Goal: Information Seeking & Learning: Learn about a topic

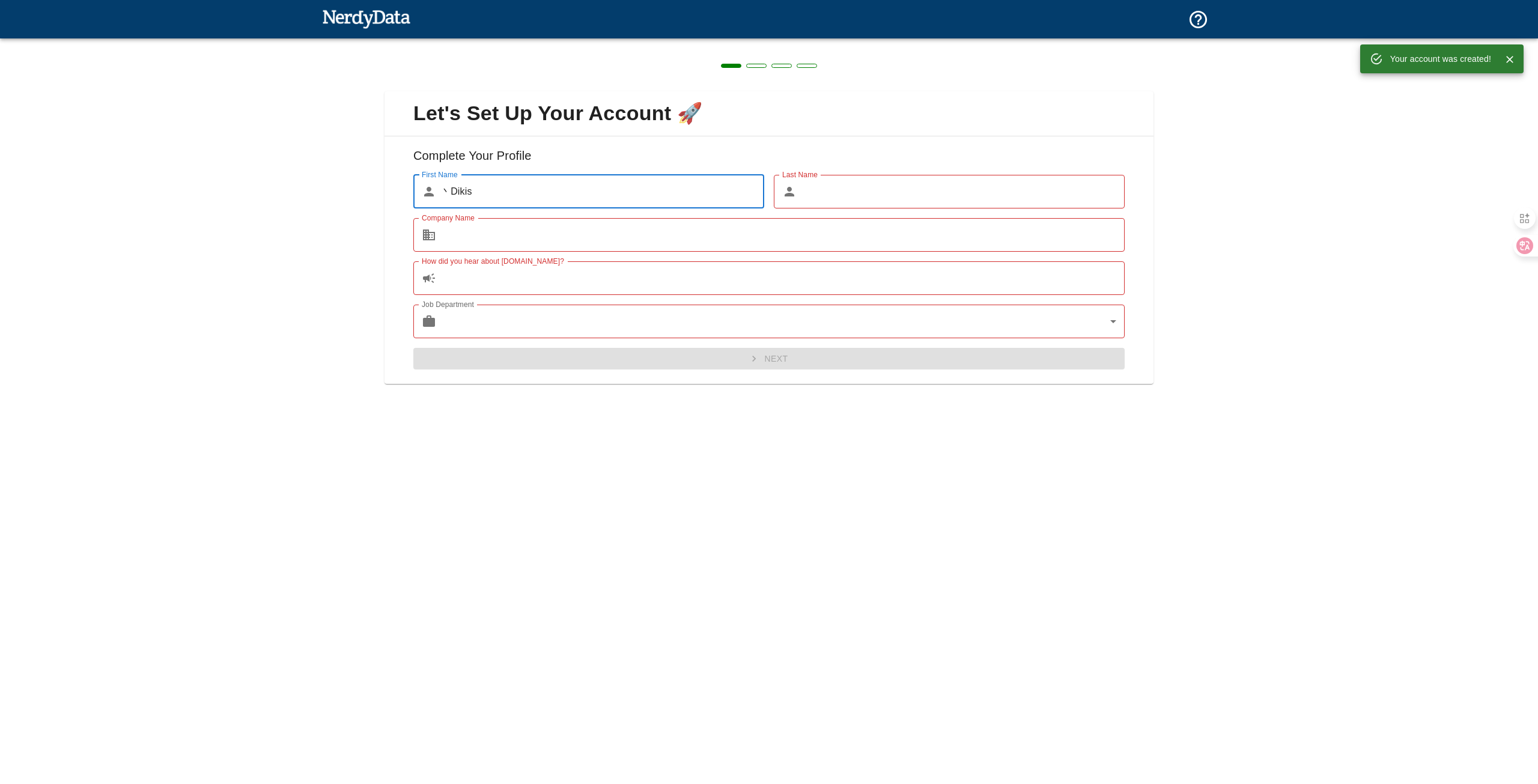
click at [346, 190] on div "Let's Set Up Your Account 🚀 Complete Your Profile First Name ​ 丶Dikis First Nam…" at bounding box center [769, 231] width 1538 height 384
type input "aa"
click at [856, 194] on input "Last Name" at bounding box center [963, 191] width 323 height 34
type input "dd"
click at [658, 234] on input "Company Name" at bounding box center [783, 235] width 684 height 34
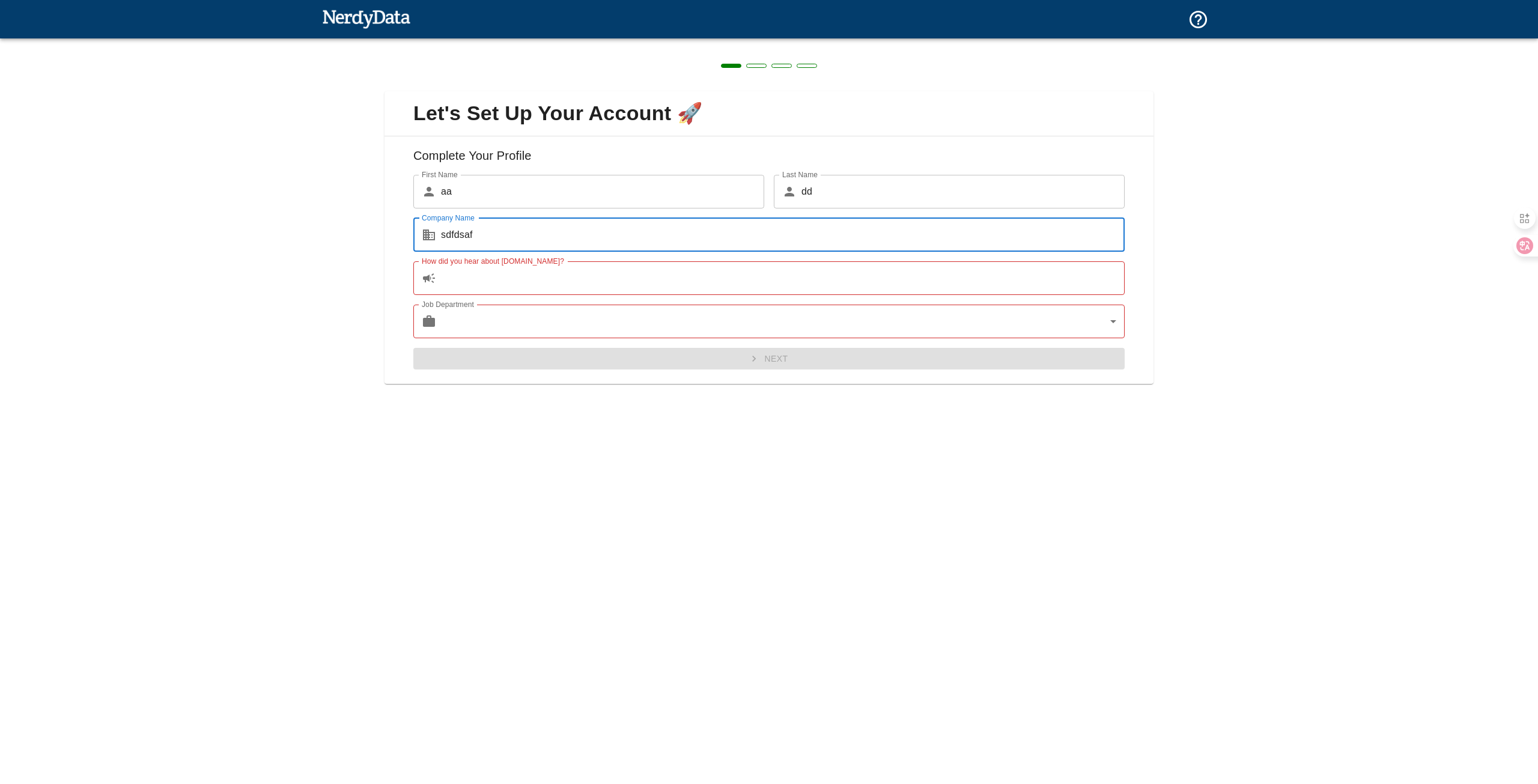
type input "sdfdsaf"
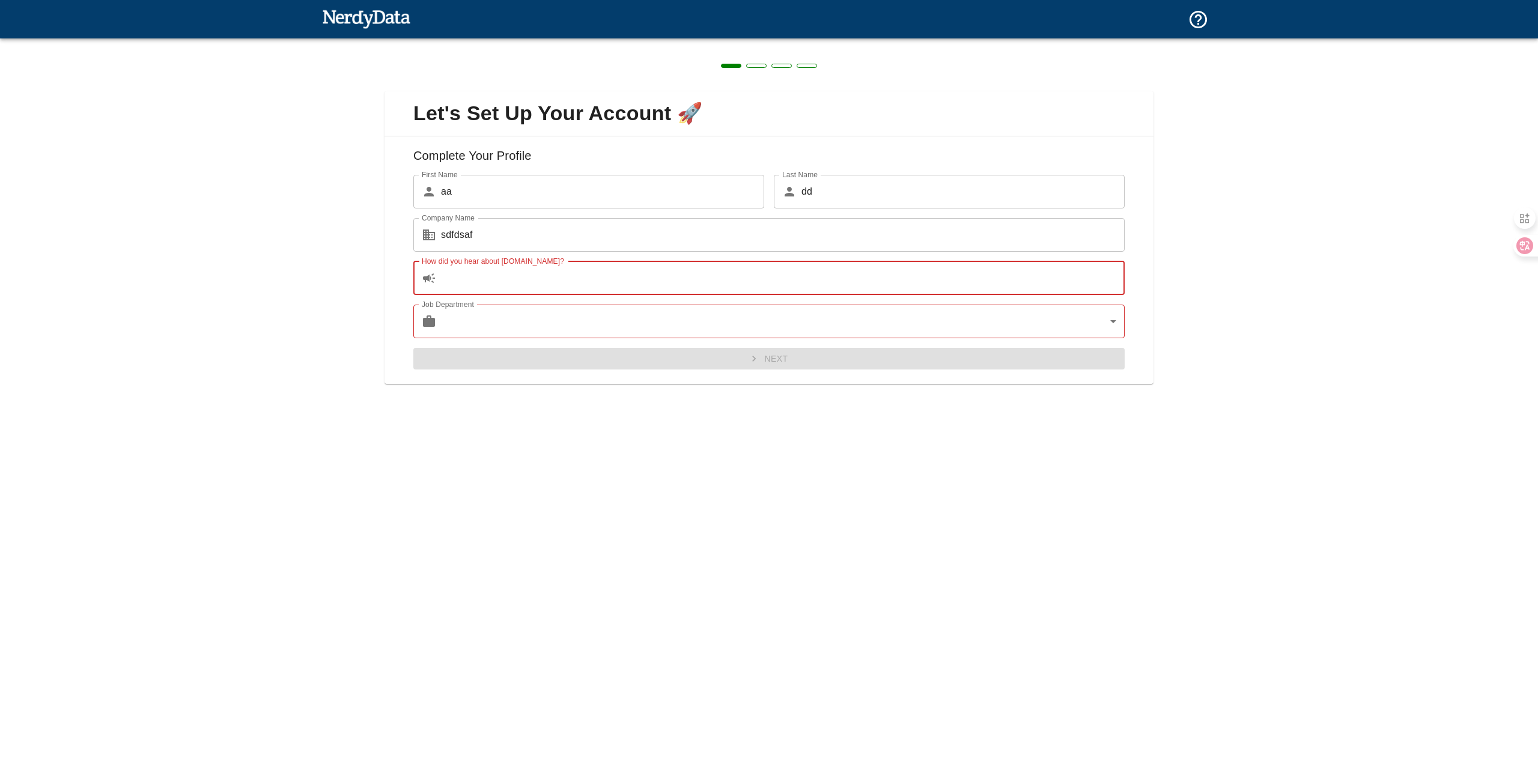
click at [607, 277] on input "How did you hear about [DOMAIN_NAME]?" at bounding box center [783, 278] width 684 height 34
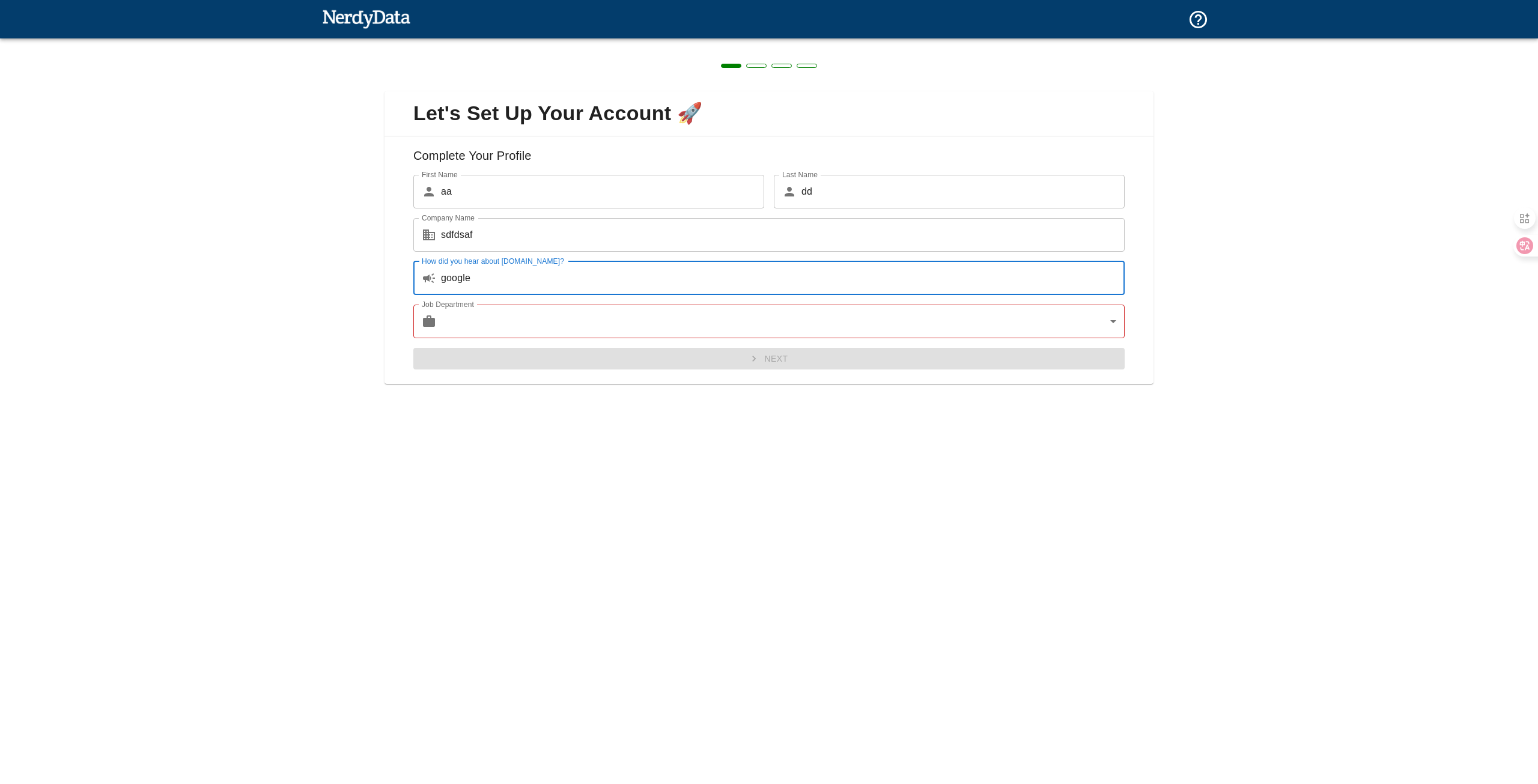
type input "google"
click at [657, 42] on body "Technologies Domains Pricing Products Create a Report Create a list of websites…" at bounding box center [769, 21] width 1538 height 42
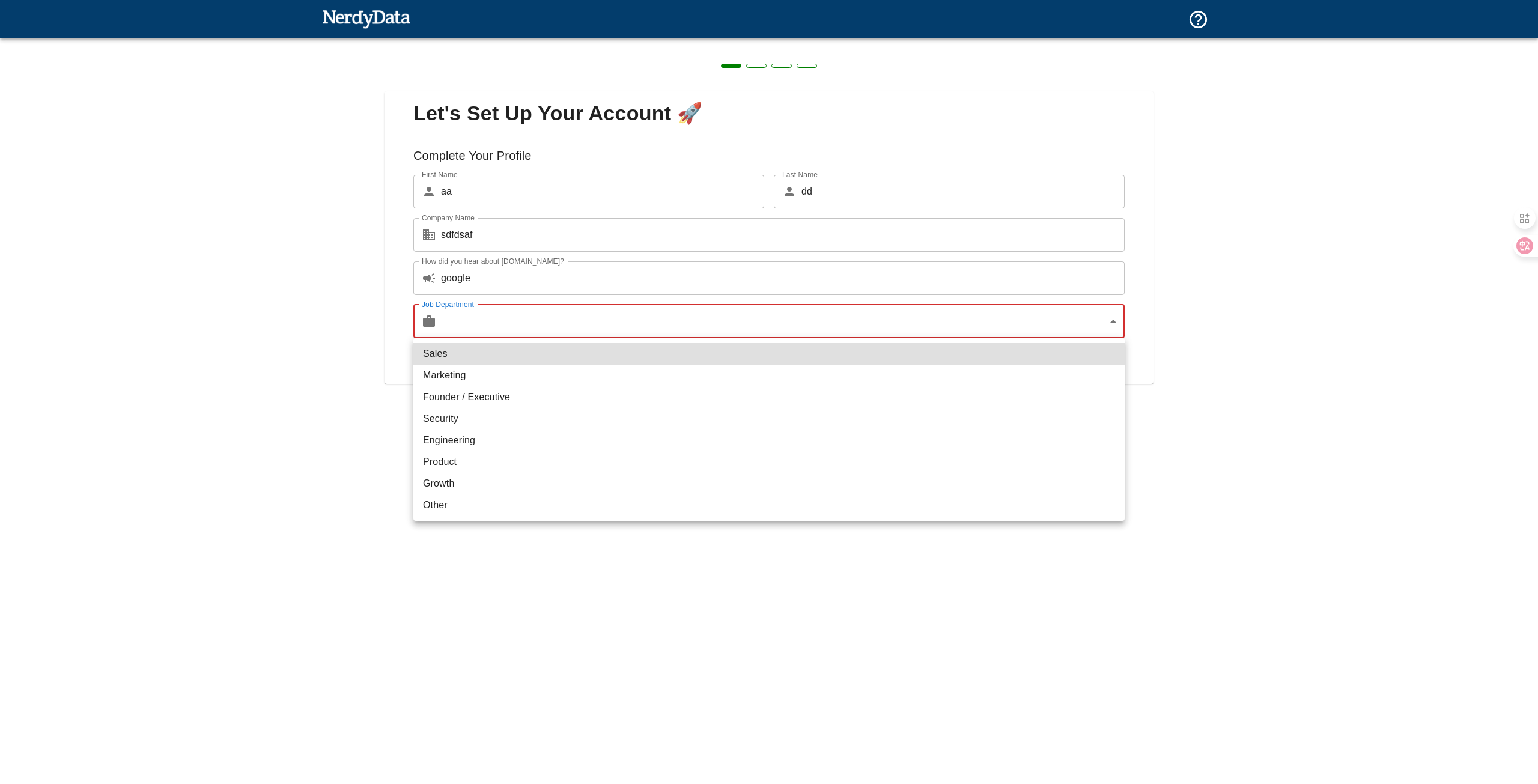
click at [565, 371] on li "Marketing" at bounding box center [769, 376] width 711 height 21
type input "marketing"
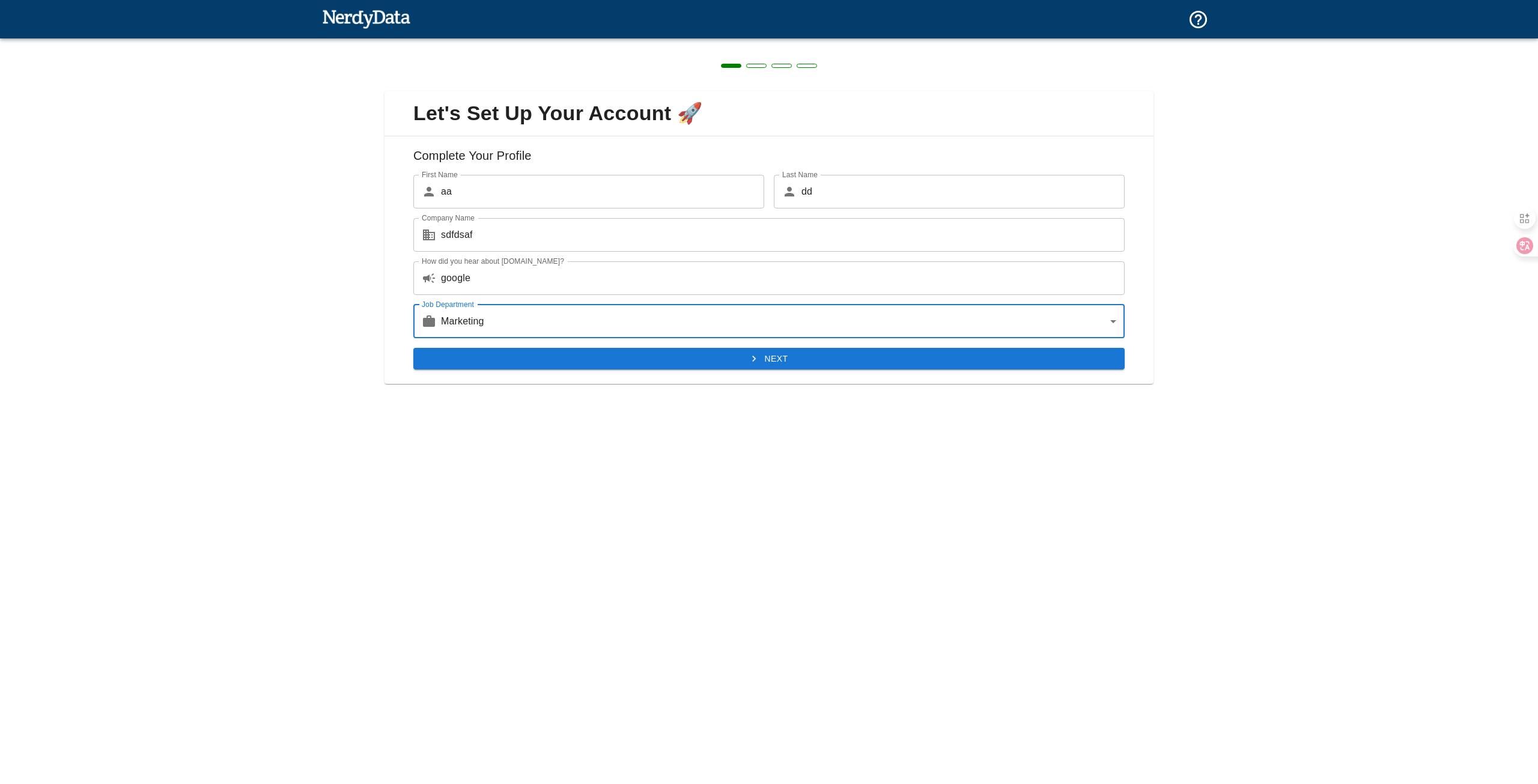
click at [558, 362] on button "Next" at bounding box center [769, 358] width 711 height 22
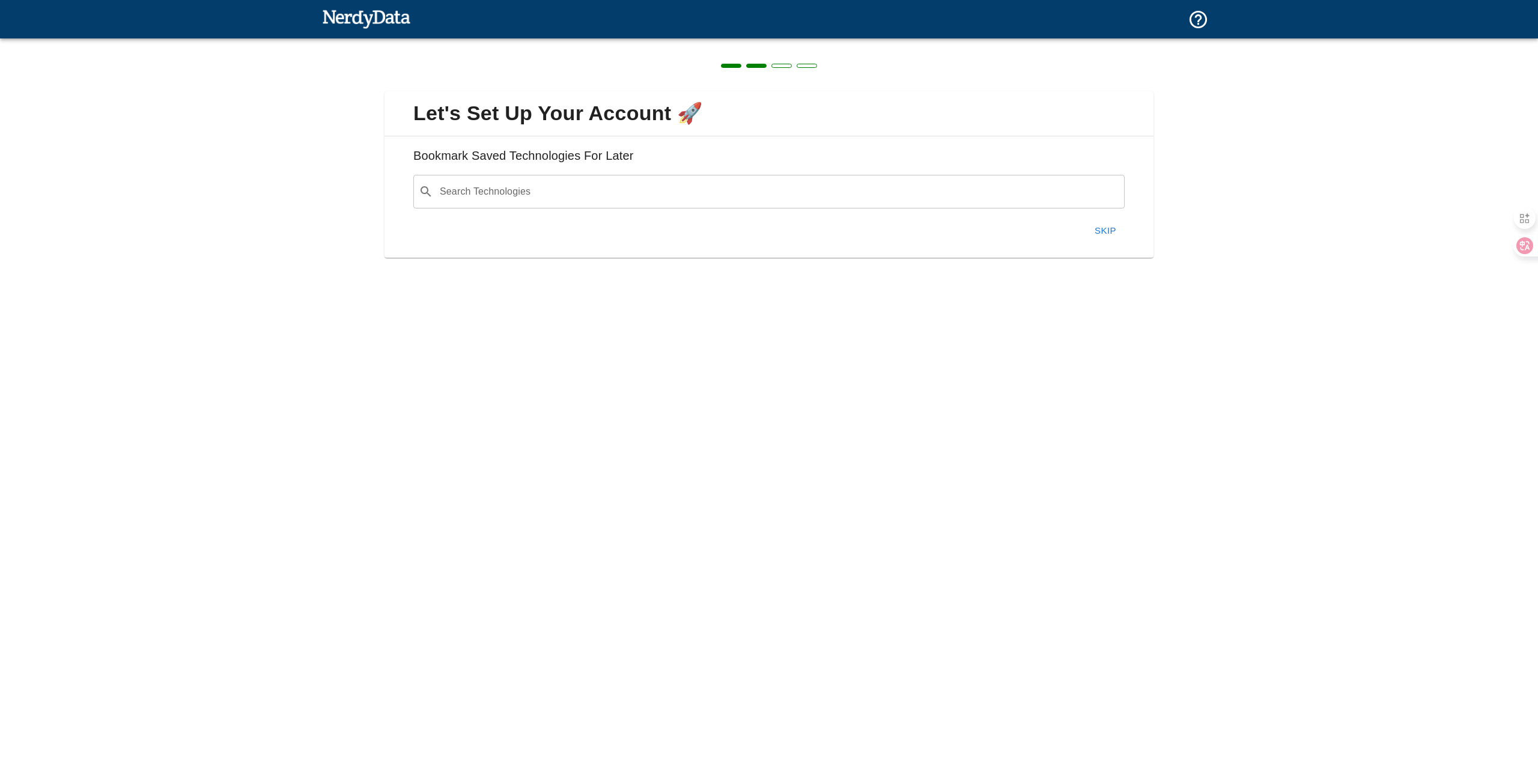
click at [536, 196] on input "Search Technologies" at bounding box center [778, 192] width 681 height 23
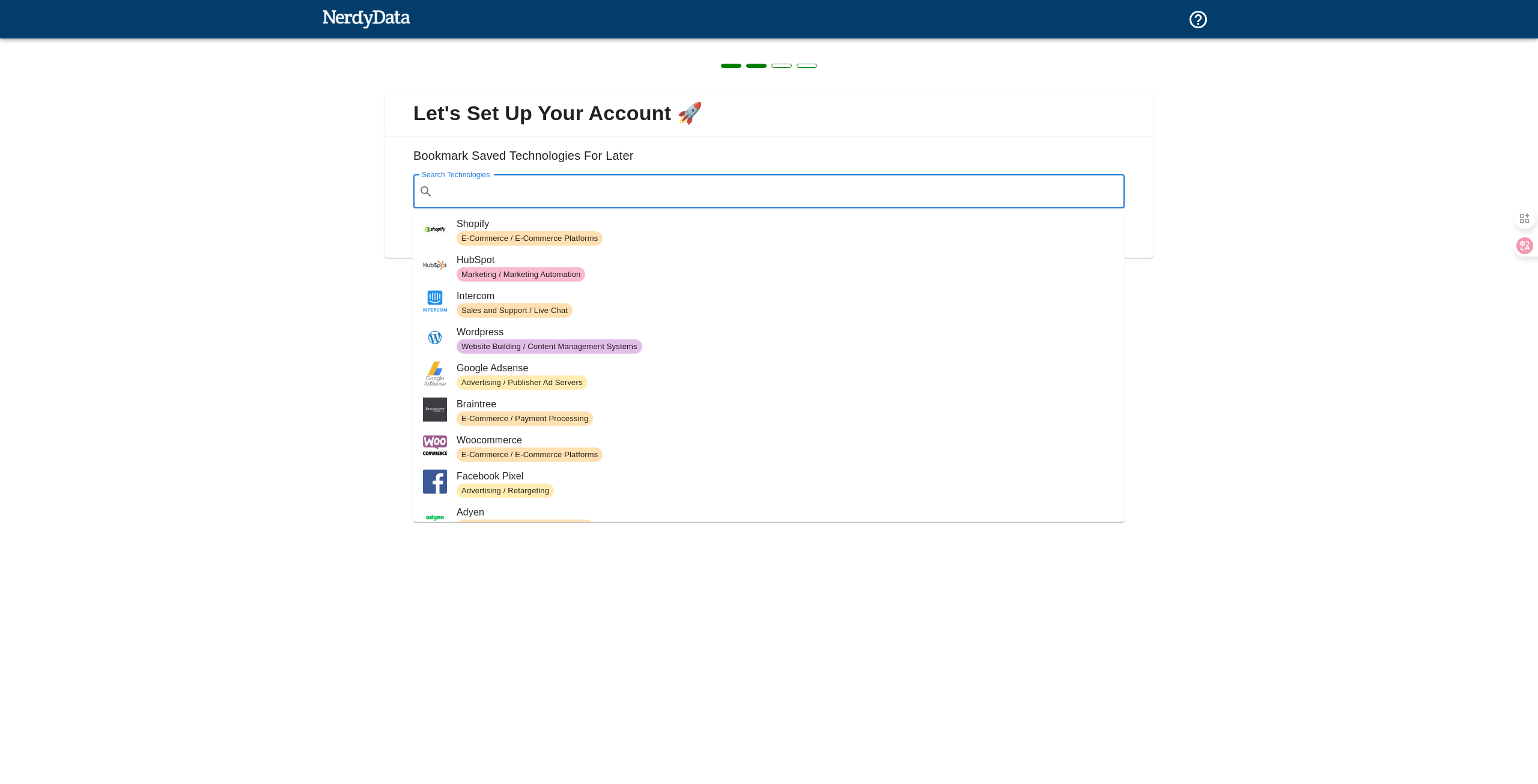
paste input "pragmaticplay"
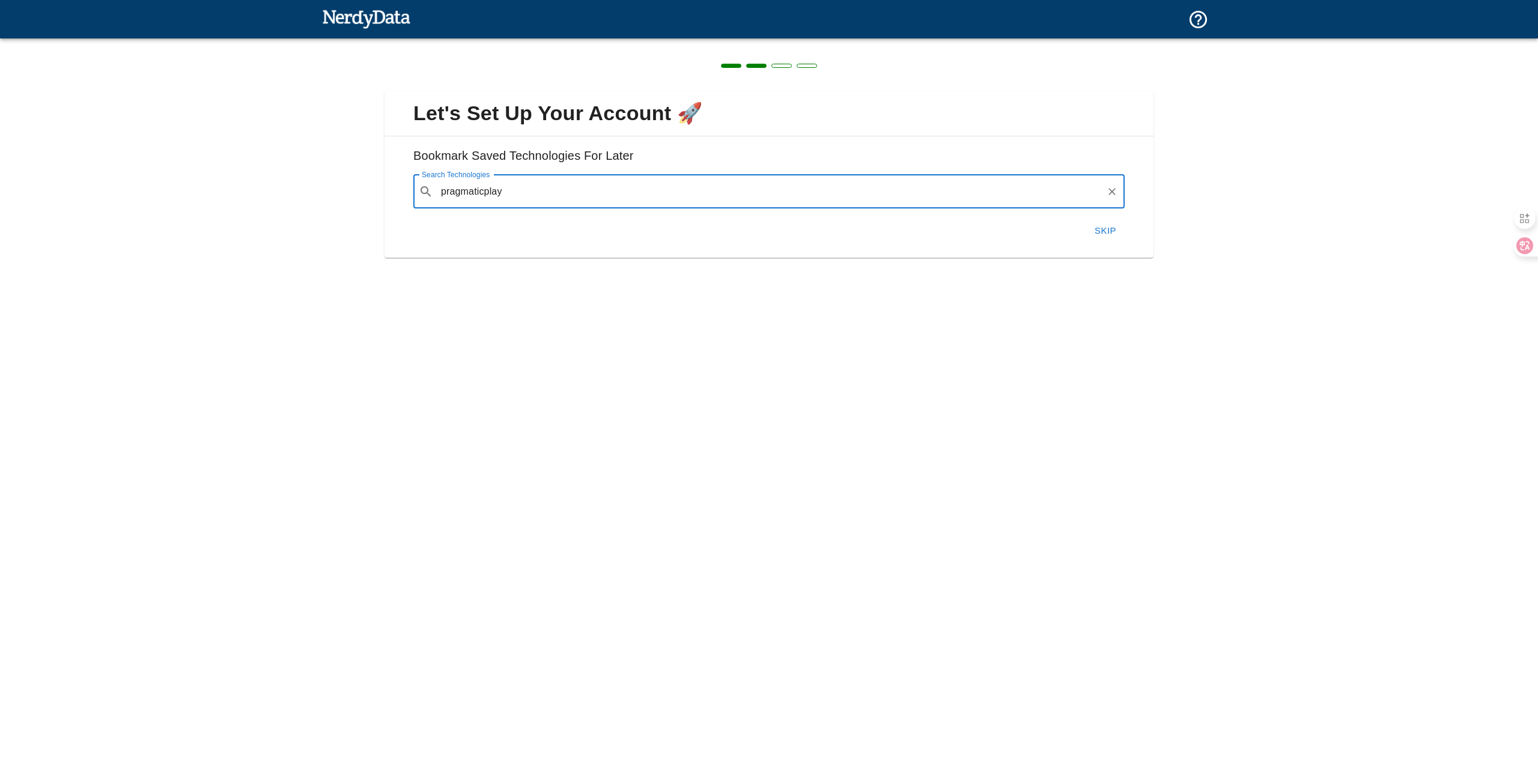
type input "pragmaticplay"
click at [1110, 227] on button "Skip" at bounding box center [1106, 231] width 39 height 26
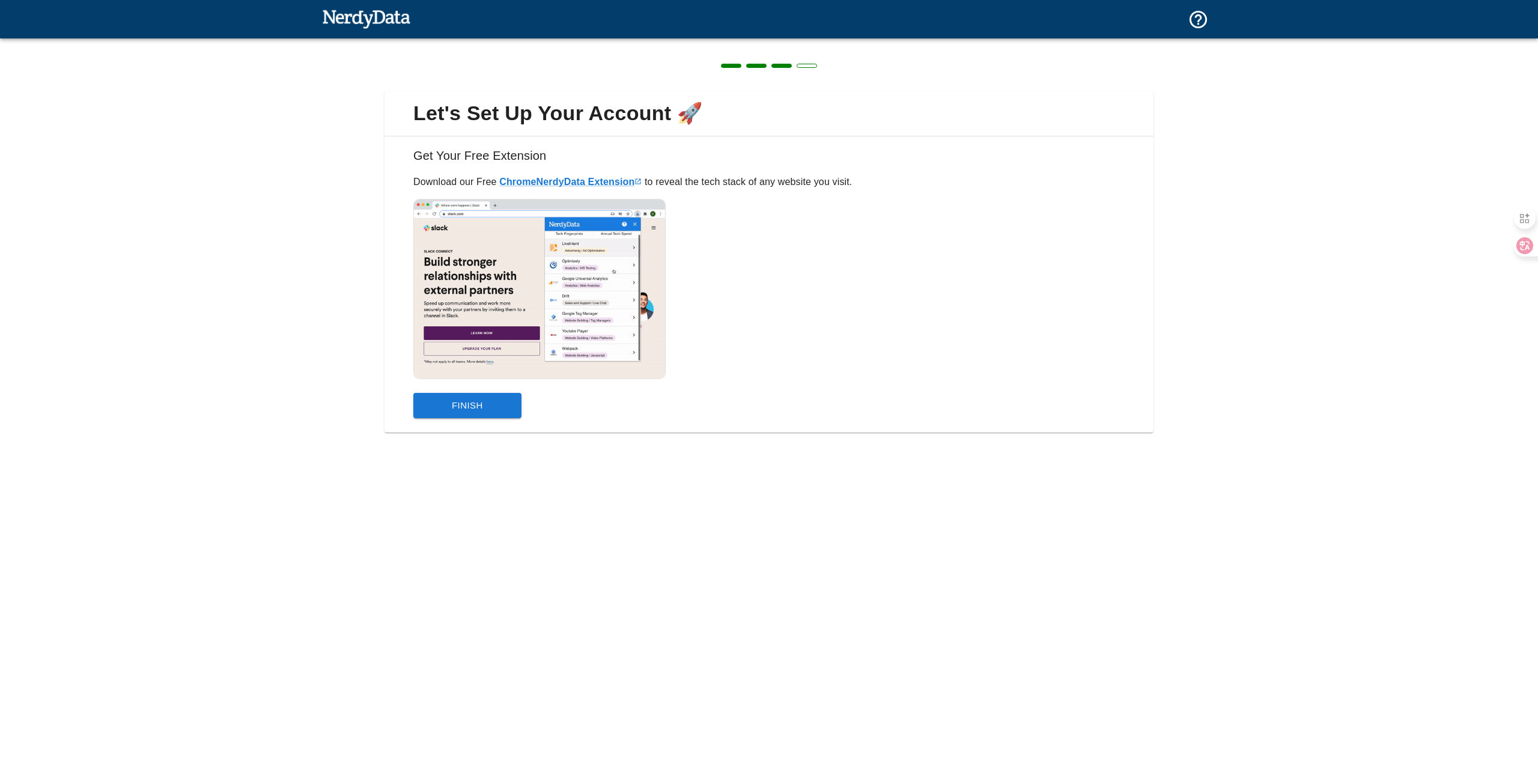
click at [479, 415] on button "Finish" at bounding box center [467, 405] width 108 height 26
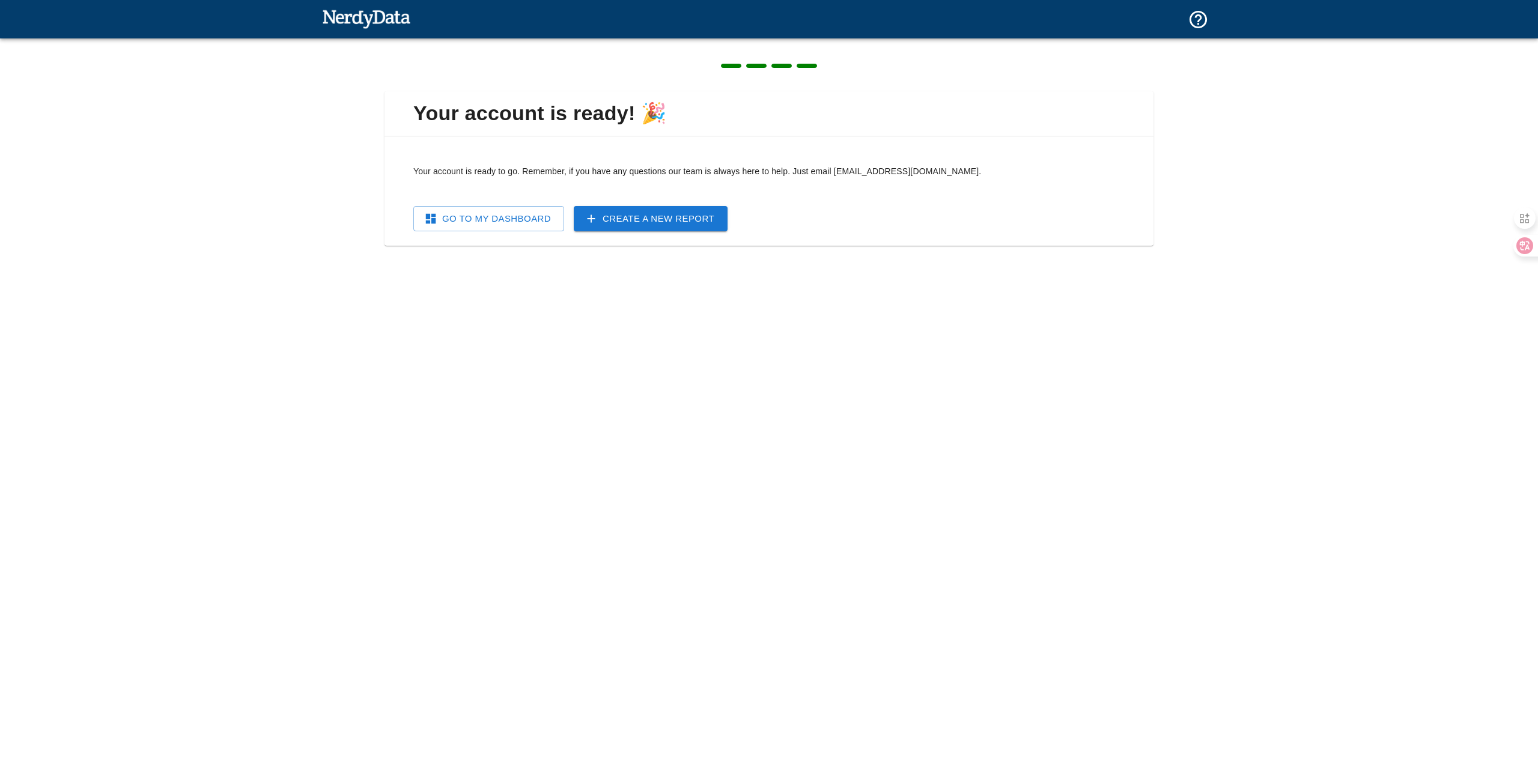
click at [524, 215] on link "Go To My Dashboard" at bounding box center [489, 218] width 151 height 26
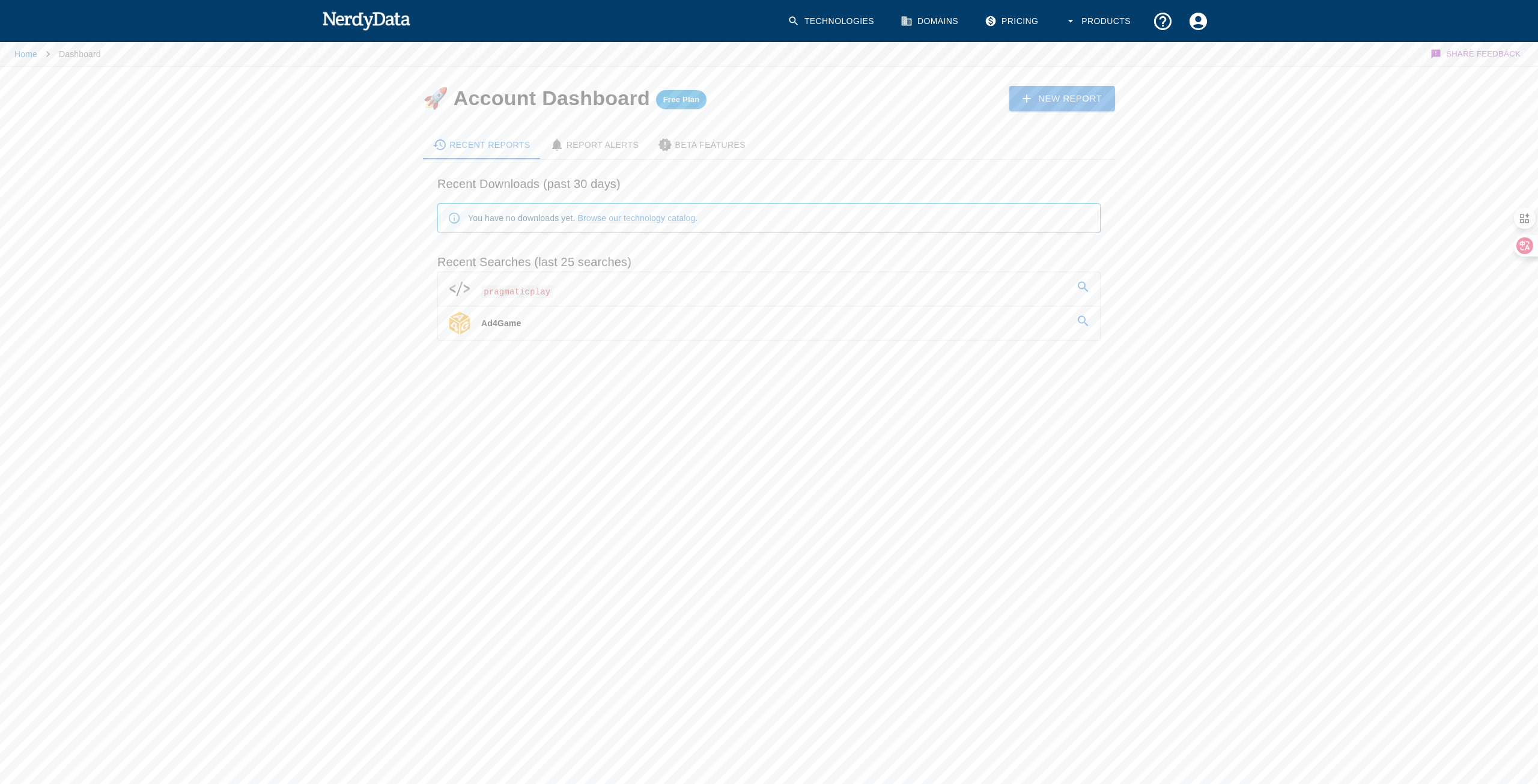
click at [510, 287] on span "pragmaticplay" at bounding box center [517, 291] width 72 height 12
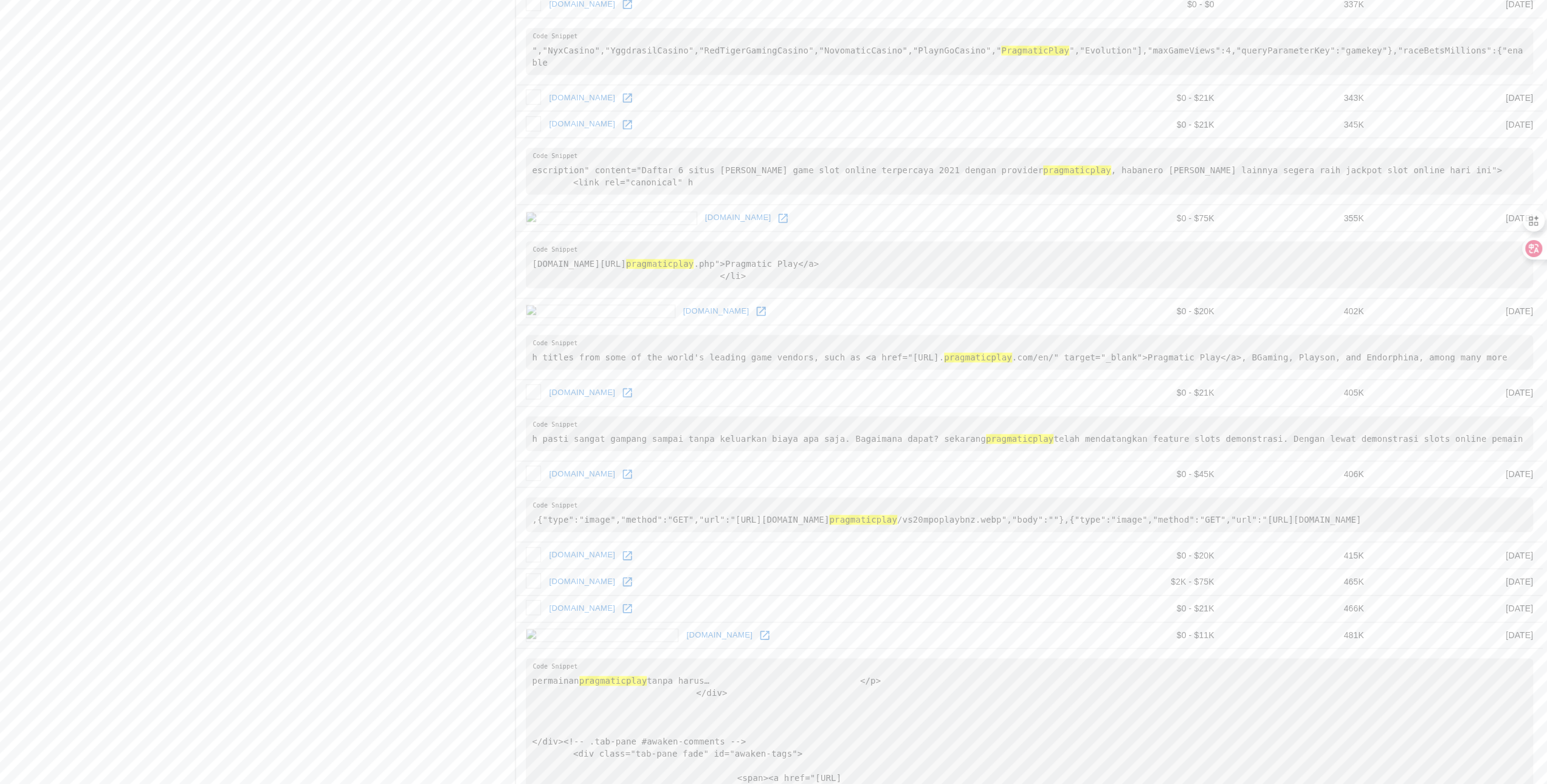
scroll to position [1291, 0]
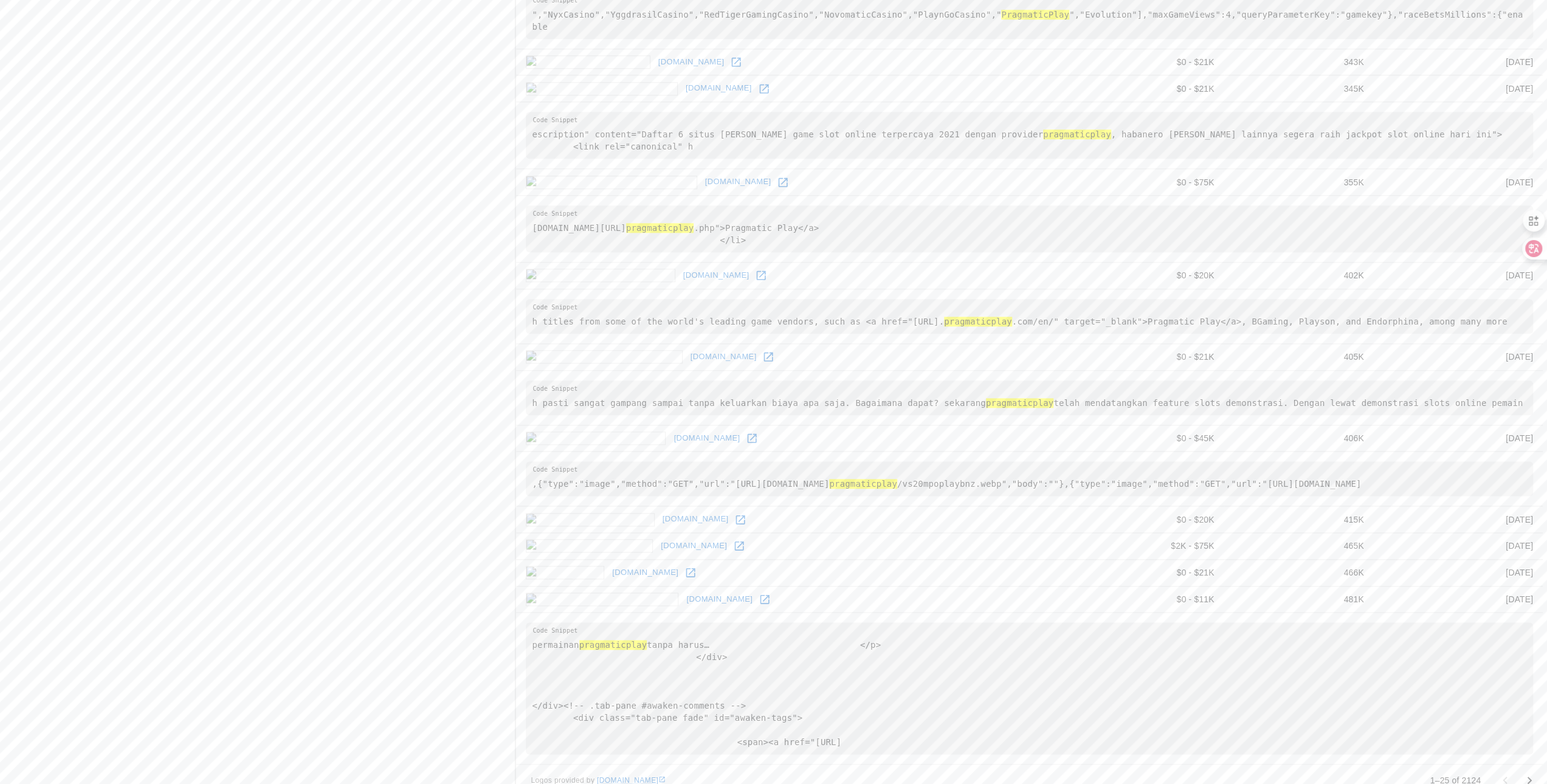
click at [1527, 773] on icon "Go to next page" at bounding box center [1529, 781] width 15 height 15
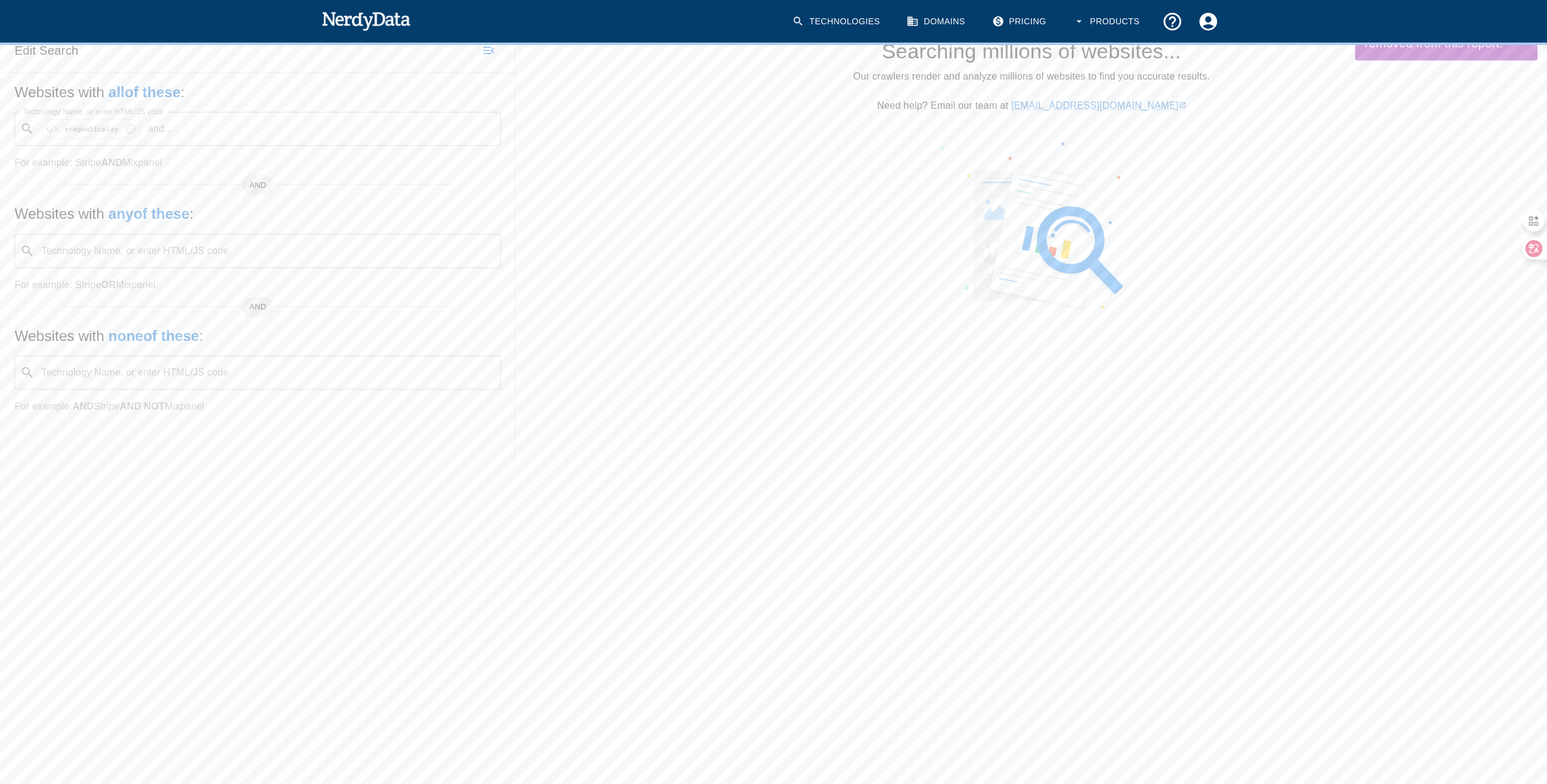
scroll to position [0, 0]
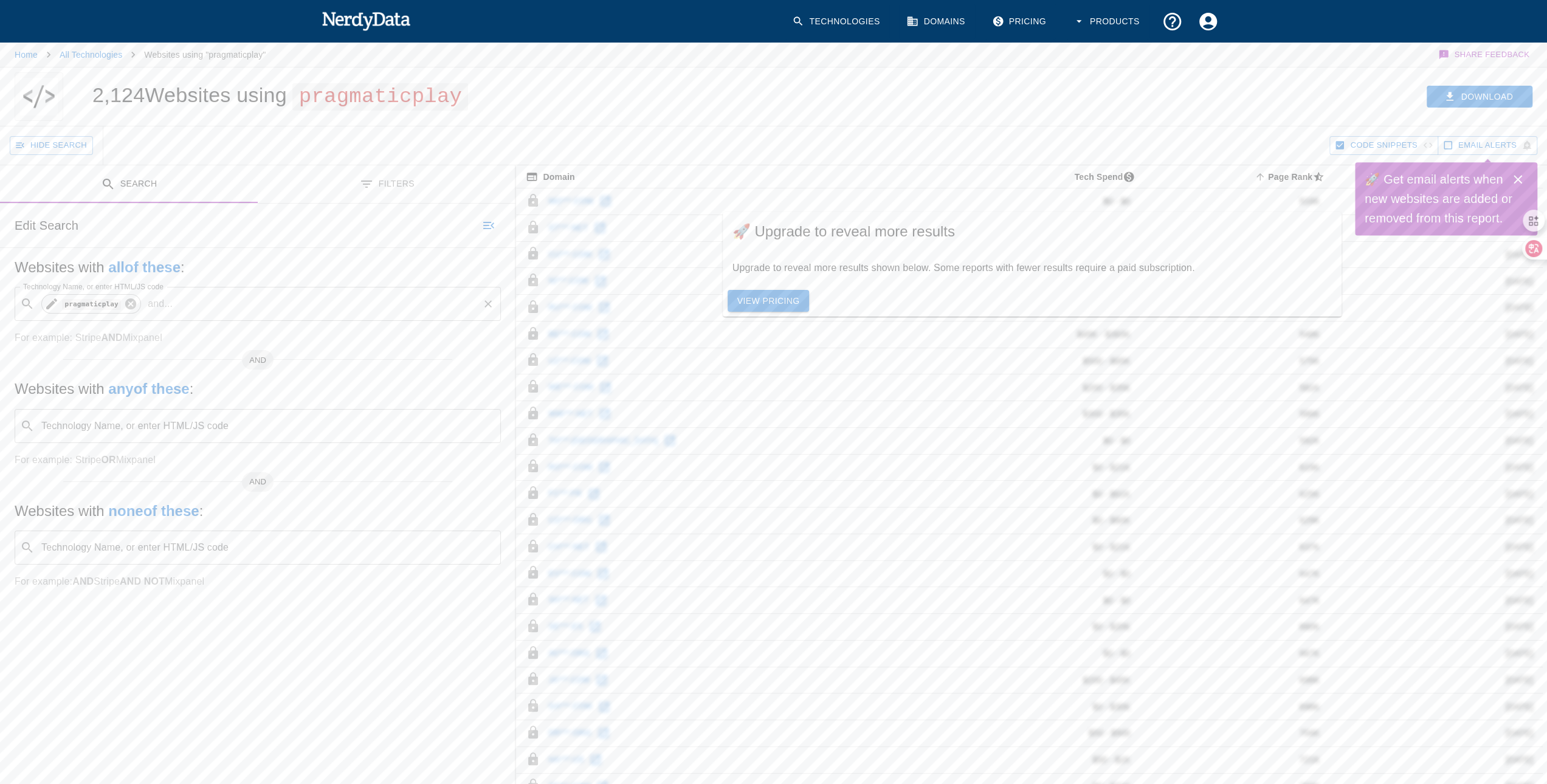
click at [131, 298] on icon at bounding box center [130, 303] width 11 height 11
click at [193, 432] on input "Technology Name, or enter HTML/JS code" at bounding box center [267, 426] width 456 height 23
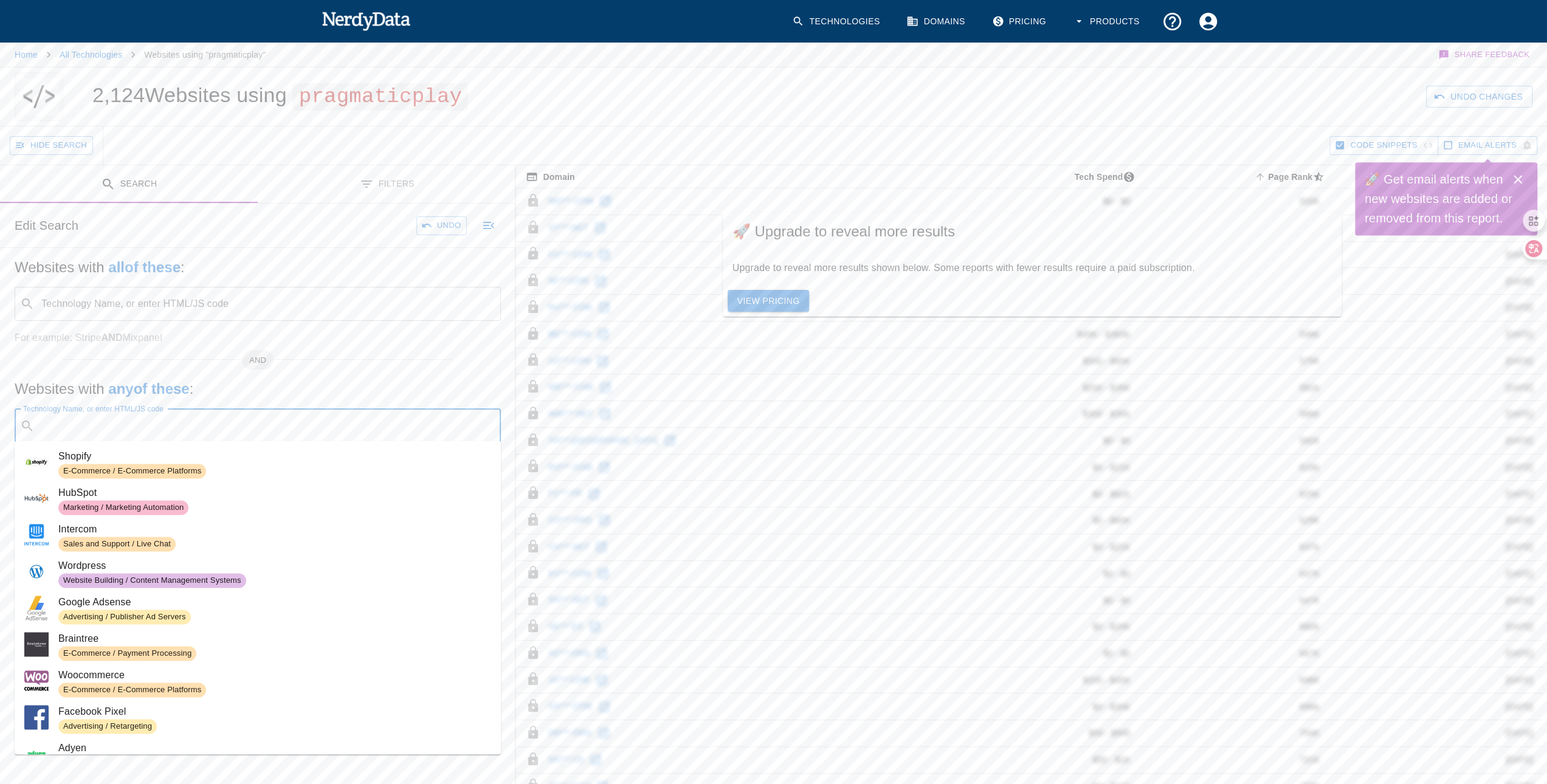
paste input "pragmaticplay"
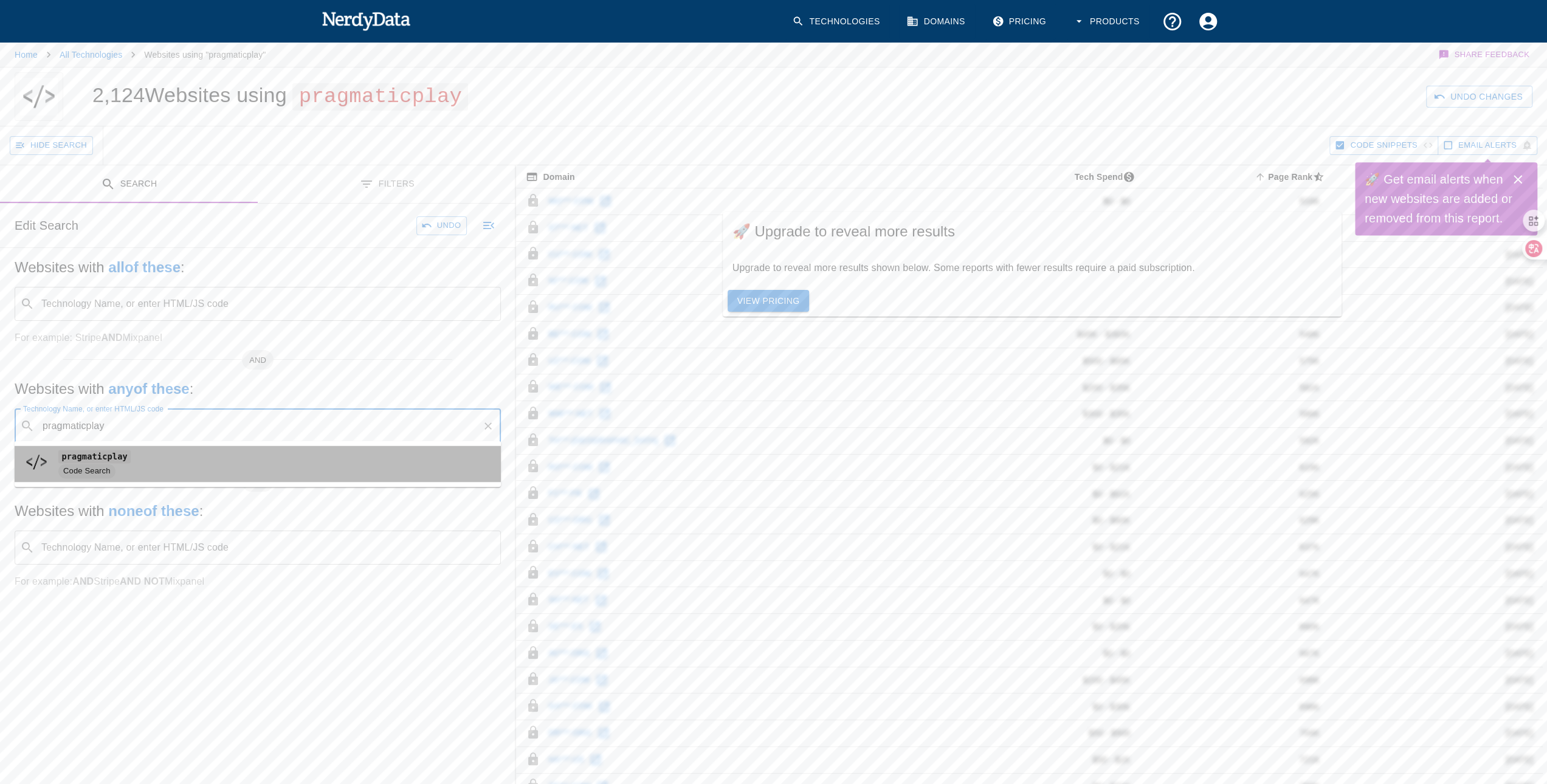
click at [161, 457] on span "pragmaticplay" at bounding box center [274, 457] width 433 height 15
type input "pragmaticplay"
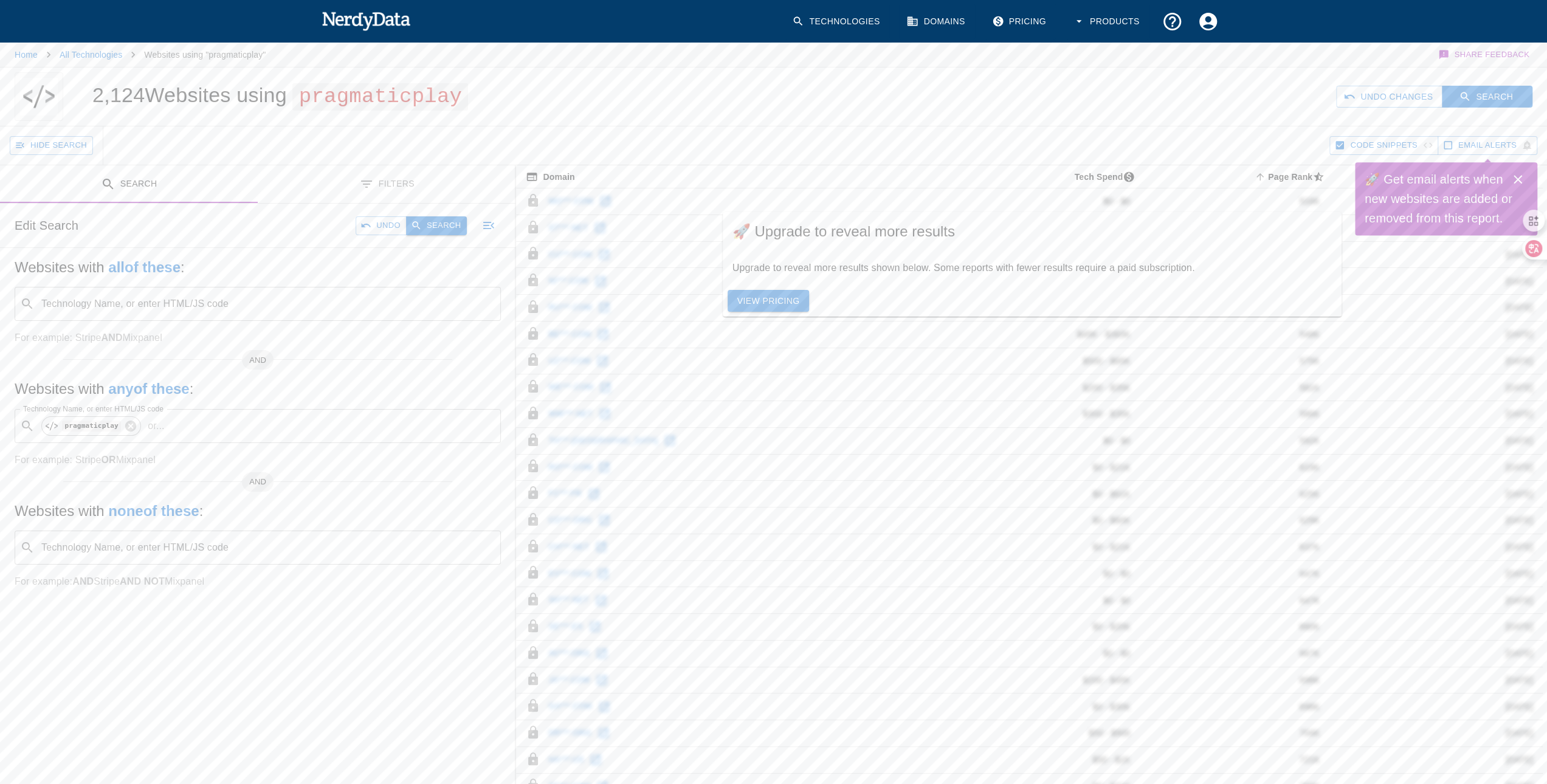
click at [438, 223] on button "Search" at bounding box center [436, 226] width 61 height 19
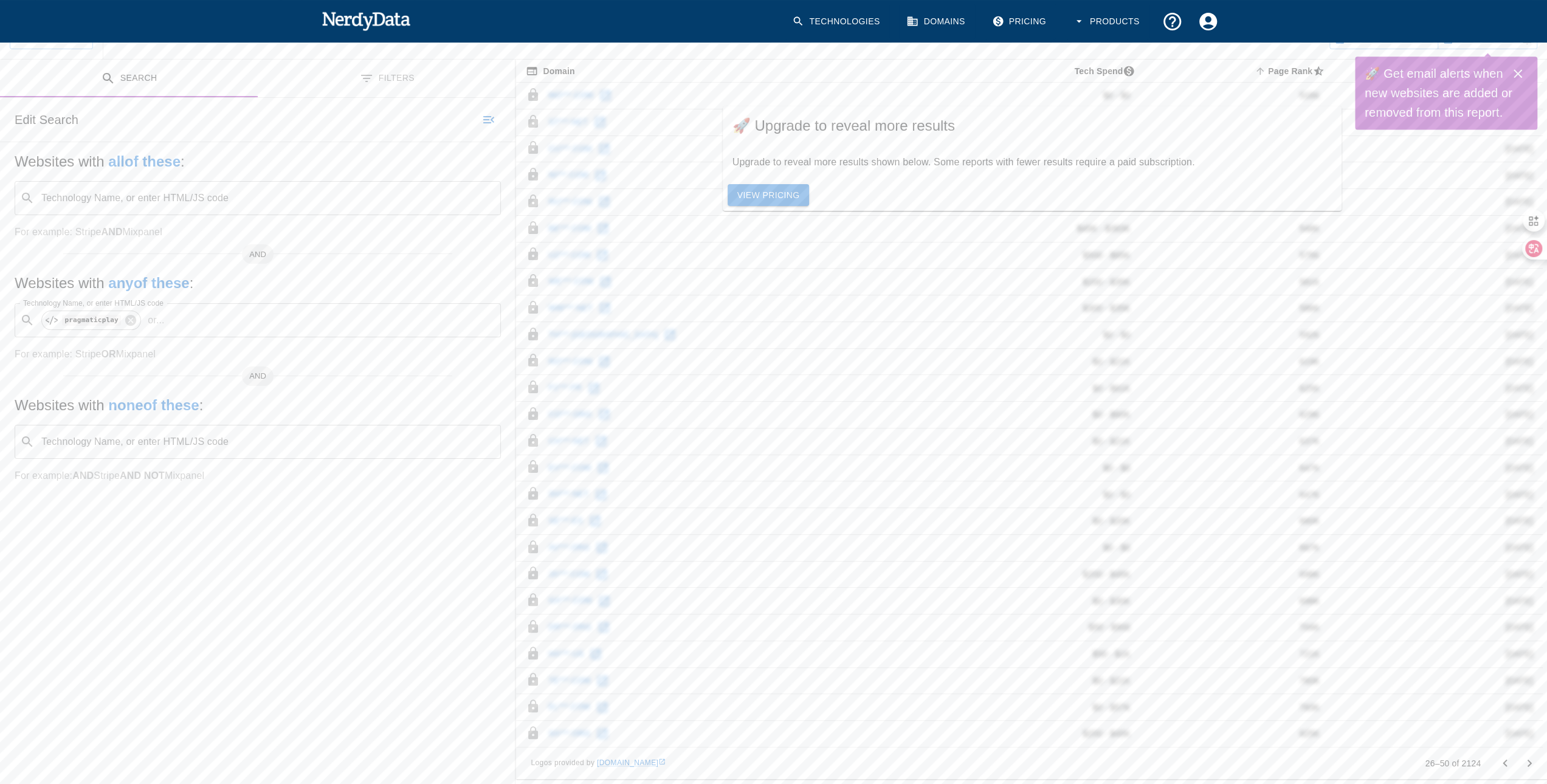
scroll to position [183, 0]
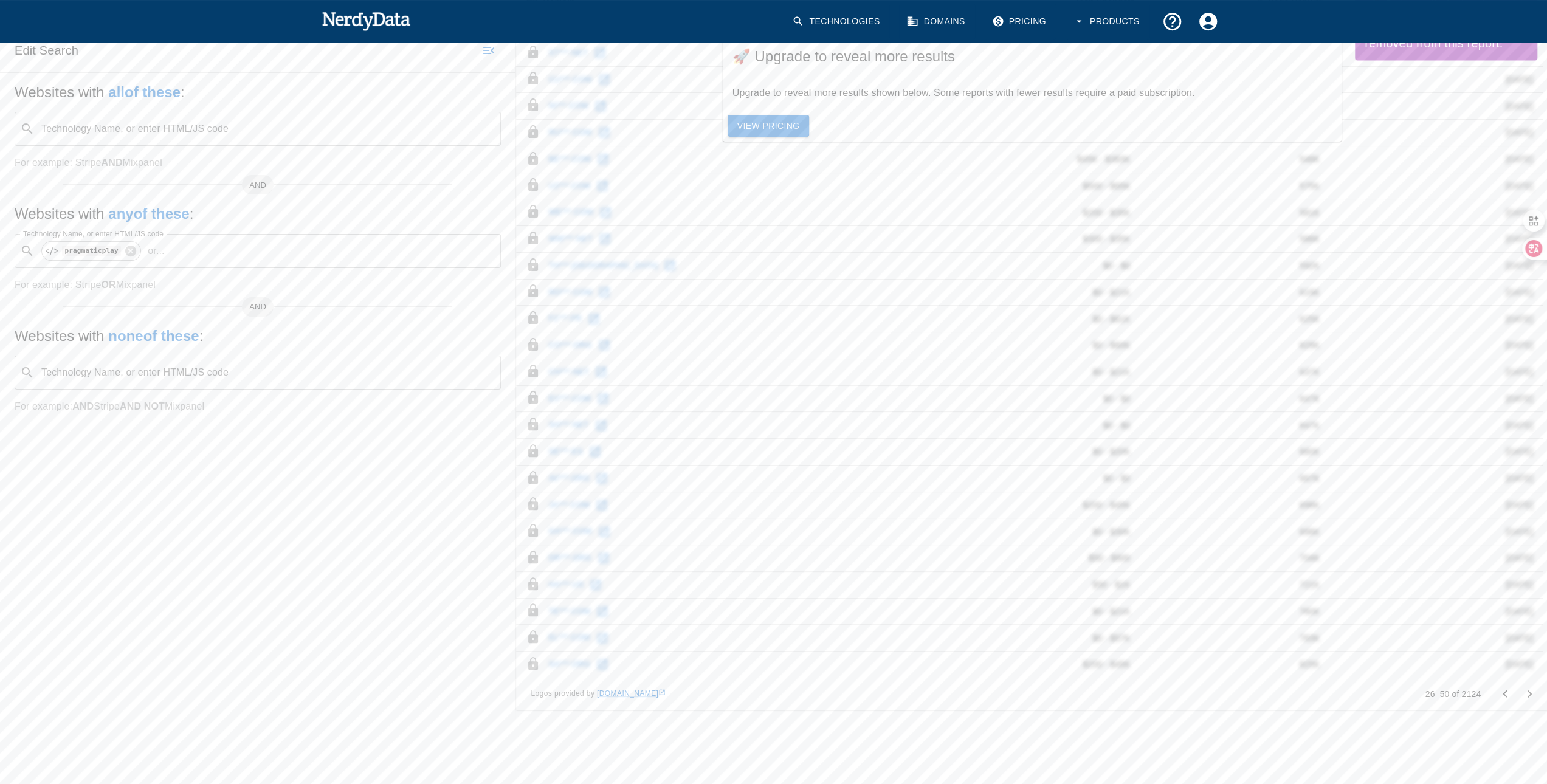
click at [1498, 687] on icon "Go to previous page" at bounding box center [1505, 694] width 15 height 15
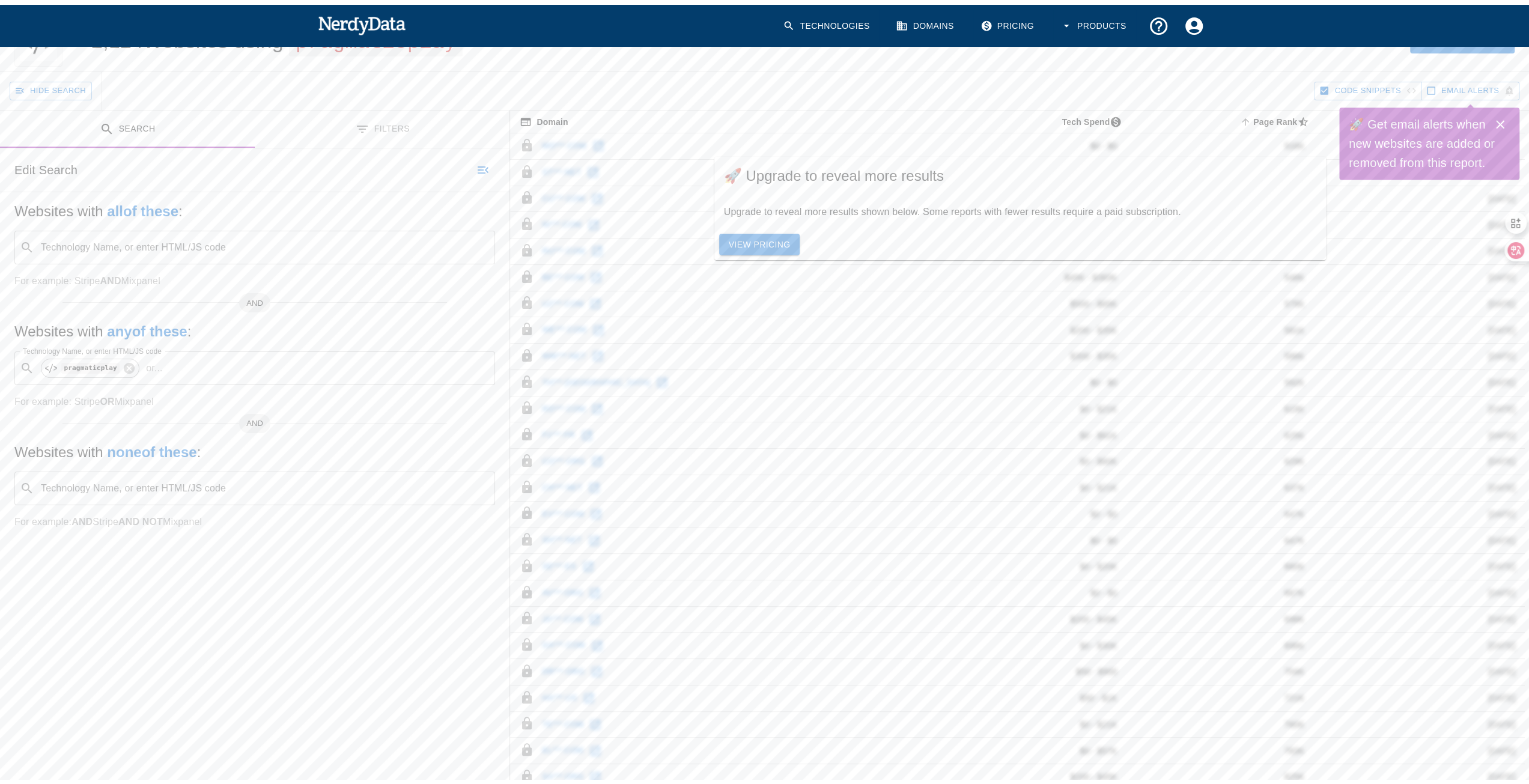
scroll to position [0, 0]
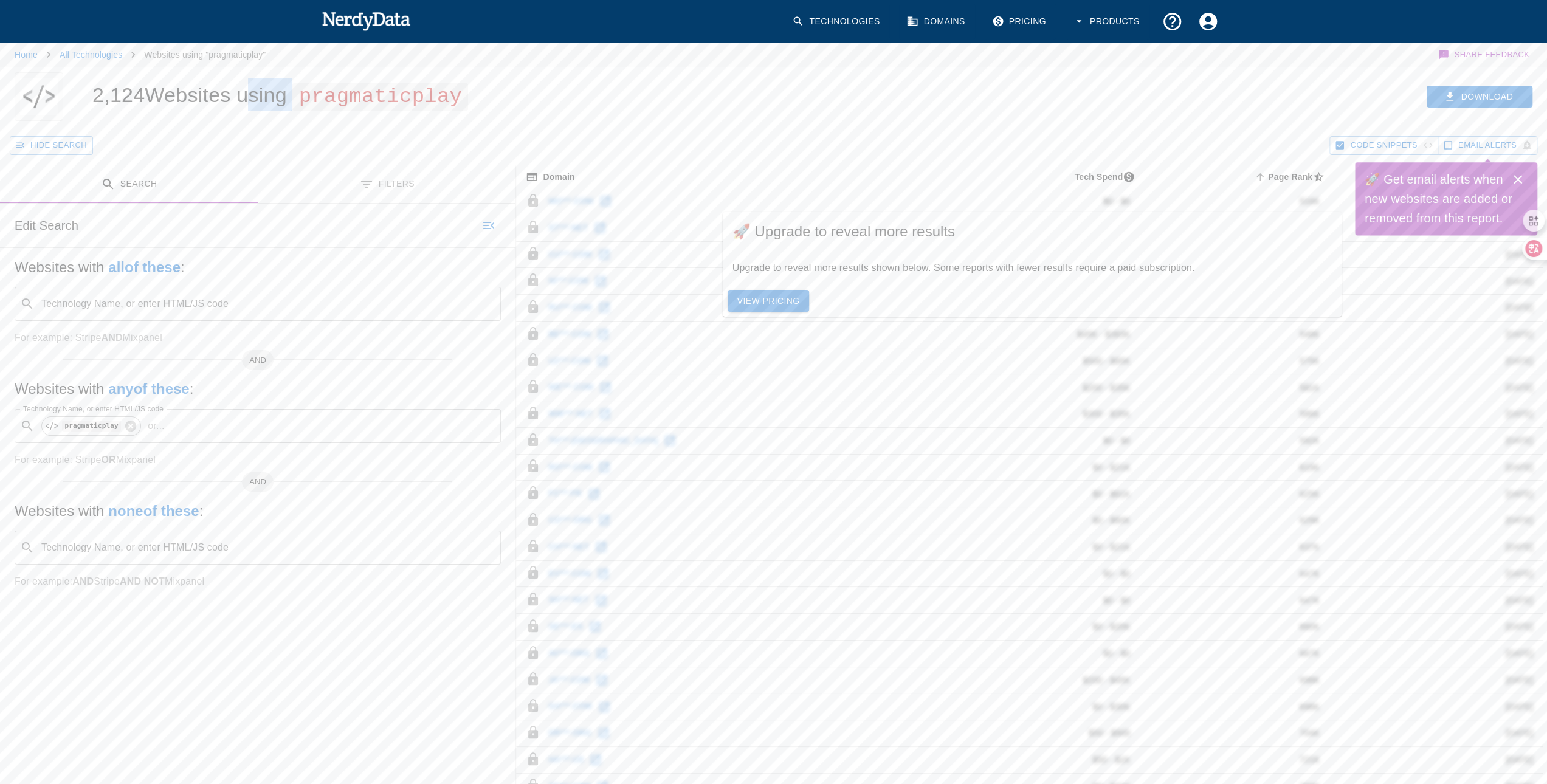
drag, startPoint x: 242, startPoint y: 99, endPoint x: 307, endPoint y: 96, distance: 65.1
click at [307, 96] on h1 "2,124 Websites using pragmaticplay" at bounding box center [280, 95] width 376 height 23
click at [307, 96] on span "pragmaticplay" at bounding box center [380, 97] width 176 height 27
drag, startPoint x: 295, startPoint y: 92, endPoint x: 233, endPoint y: 89, distance: 62.1
click at [233, 89] on h1 "2,124 Websites using pragmaticplay" at bounding box center [280, 95] width 376 height 23
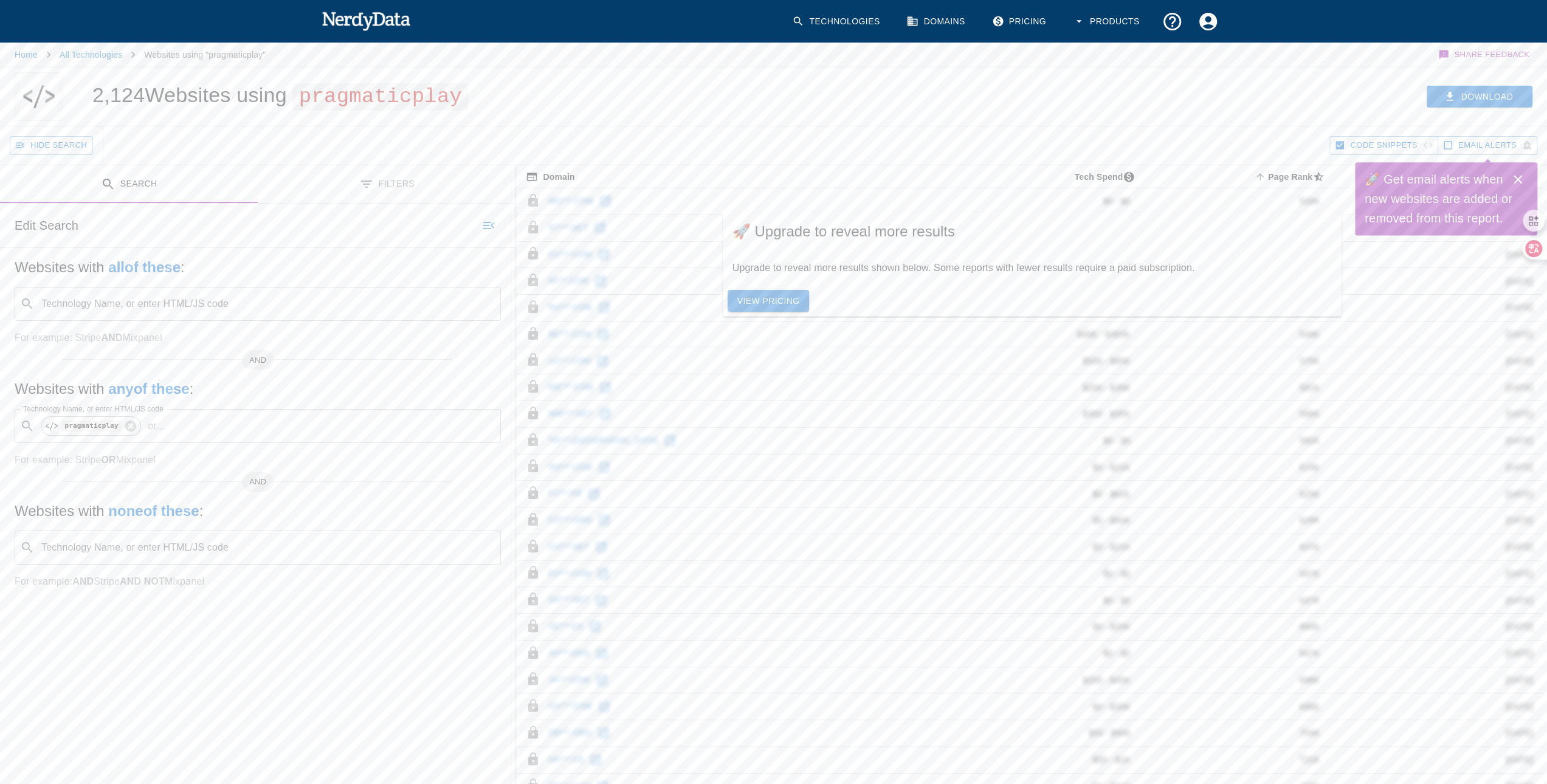
click at [233, 89] on h1 "2,124 Websites using pragmaticplay" at bounding box center [280, 95] width 376 height 23
click at [76, 57] on link "All Technologies" at bounding box center [90, 55] width 63 height 10
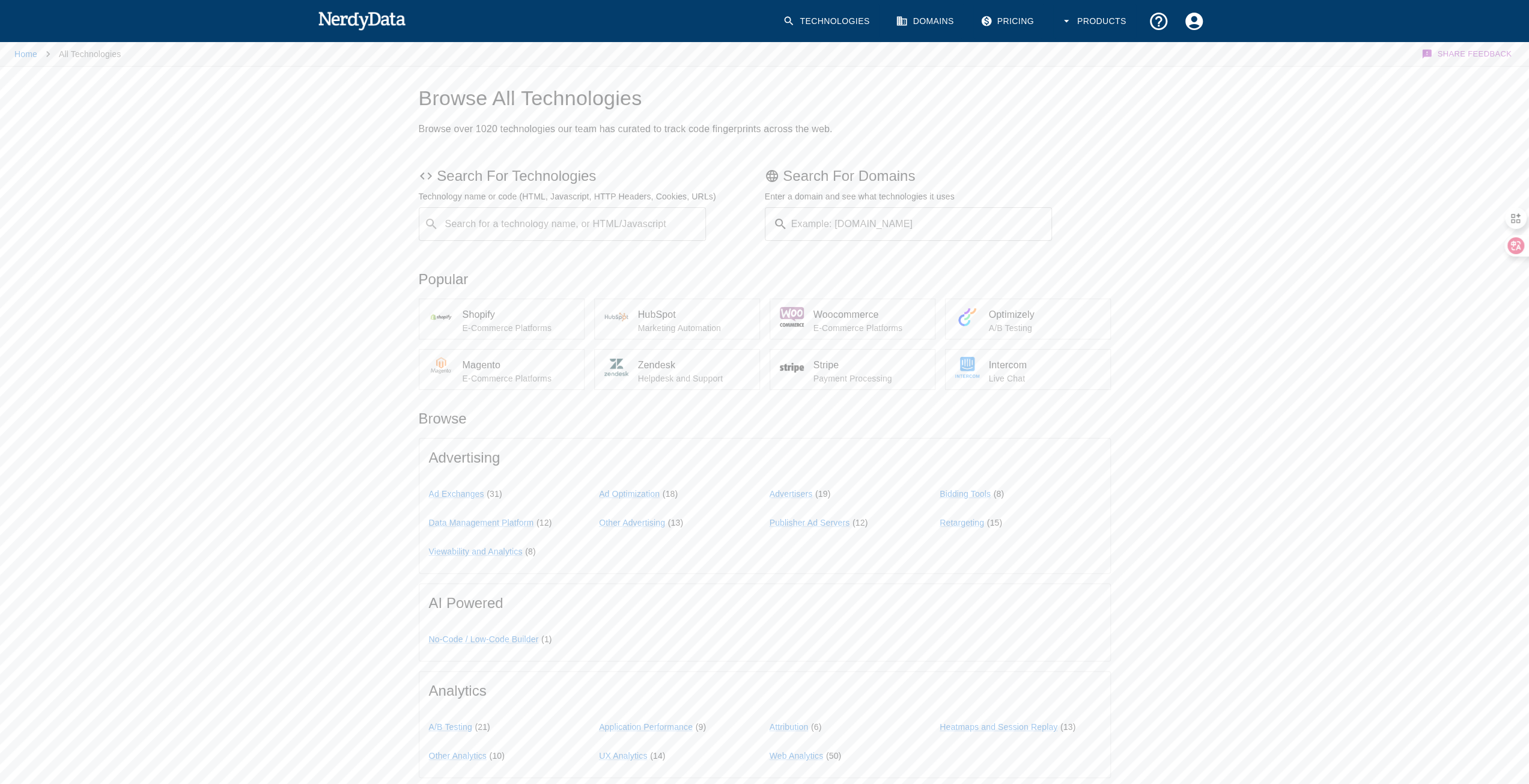
click at [884, 212] on input "Example: [DOMAIN_NAME]" at bounding box center [923, 224] width 260 height 34
paste input "pragmaticplay"
click at [891, 227] on input "pragmaticplay" at bounding box center [923, 224] width 260 height 34
type input "[DOMAIN_NAME]"
click at [1039, 230] on button "Submit" at bounding box center [1012, 224] width 61 height 19
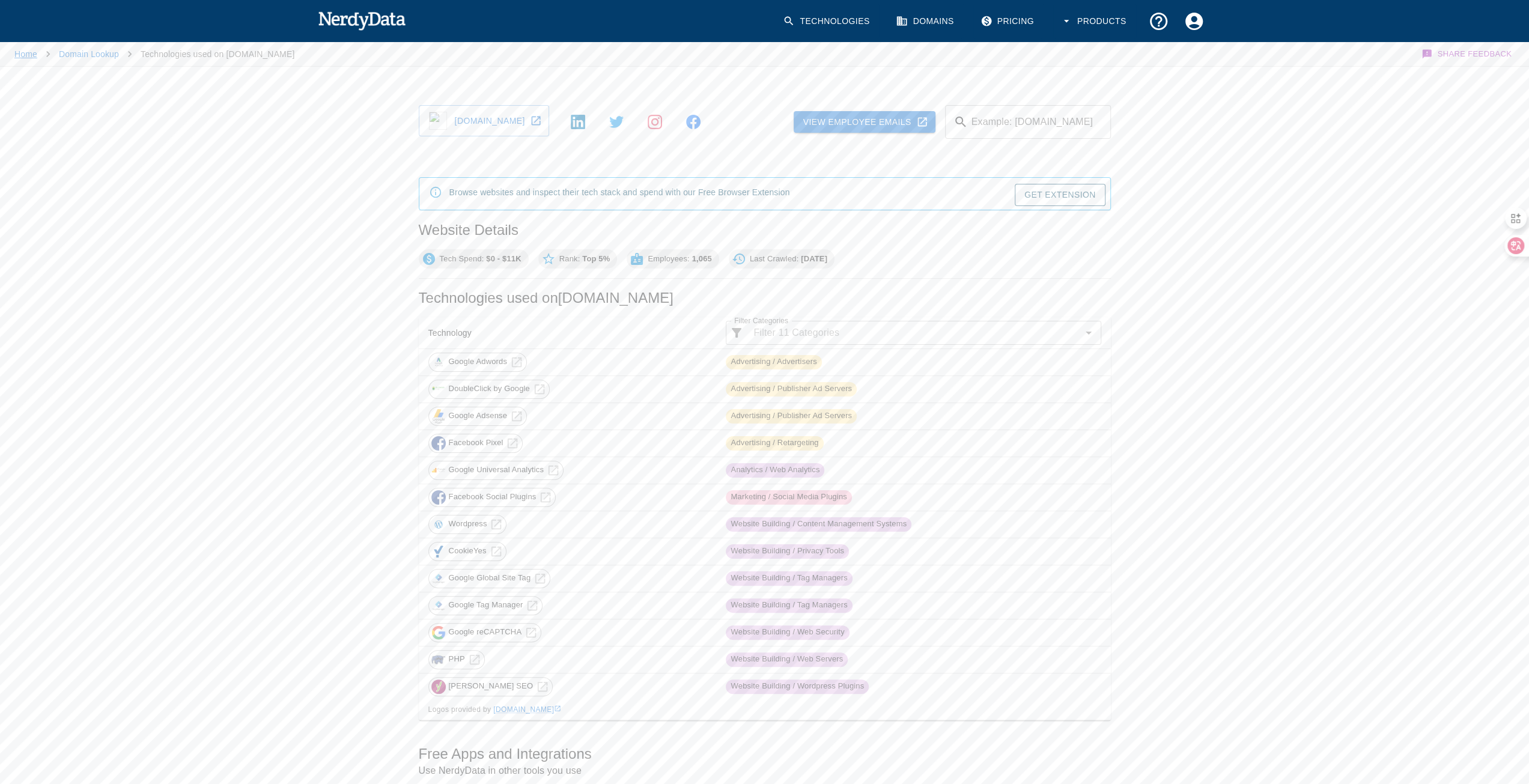
click at [20, 57] on link "Home" at bounding box center [26, 54] width 23 height 10
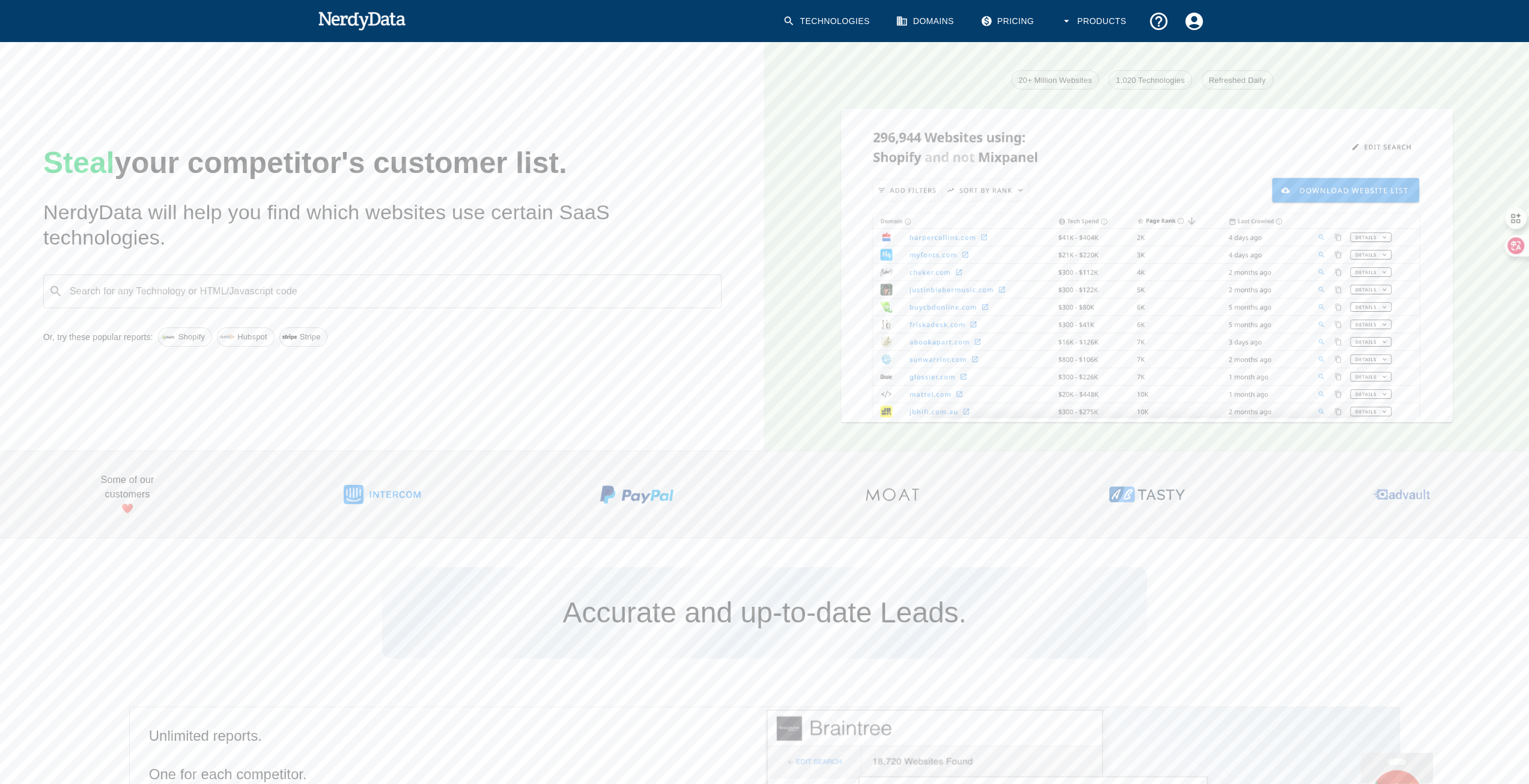
click at [330, 294] on input "Search for any Technology or HTML/Javascript code" at bounding box center [391, 292] width 648 height 23
click at [605, 222] on h2 "NerdyData will help you find which websites use certain SaaS technologies." at bounding box center [382, 225] width 678 height 50
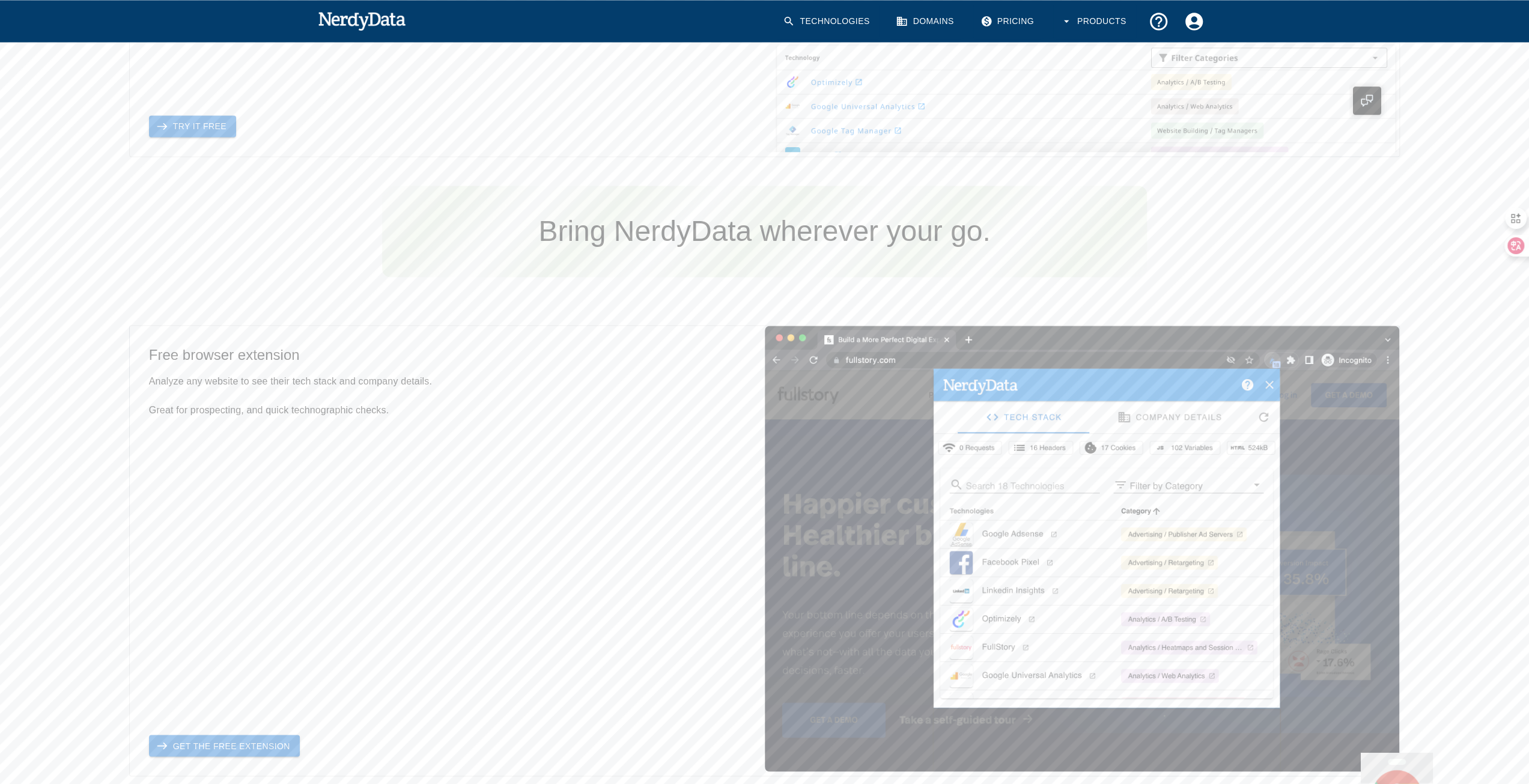
scroll to position [2108, 0]
